Goal: Task Accomplishment & Management: Manage account settings

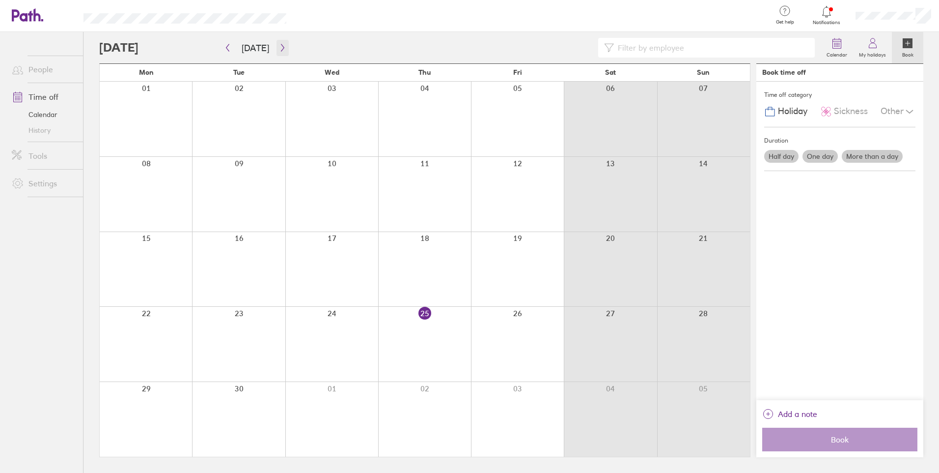
click at [281, 49] on icon "button" at bounding box center [282, 48] width 7 height 8
click at [876, 49] on label "My holidays" at bounding box center [872, 53] width 39 height 9
